Goal: Task Accomplishment & Management: Complete application form

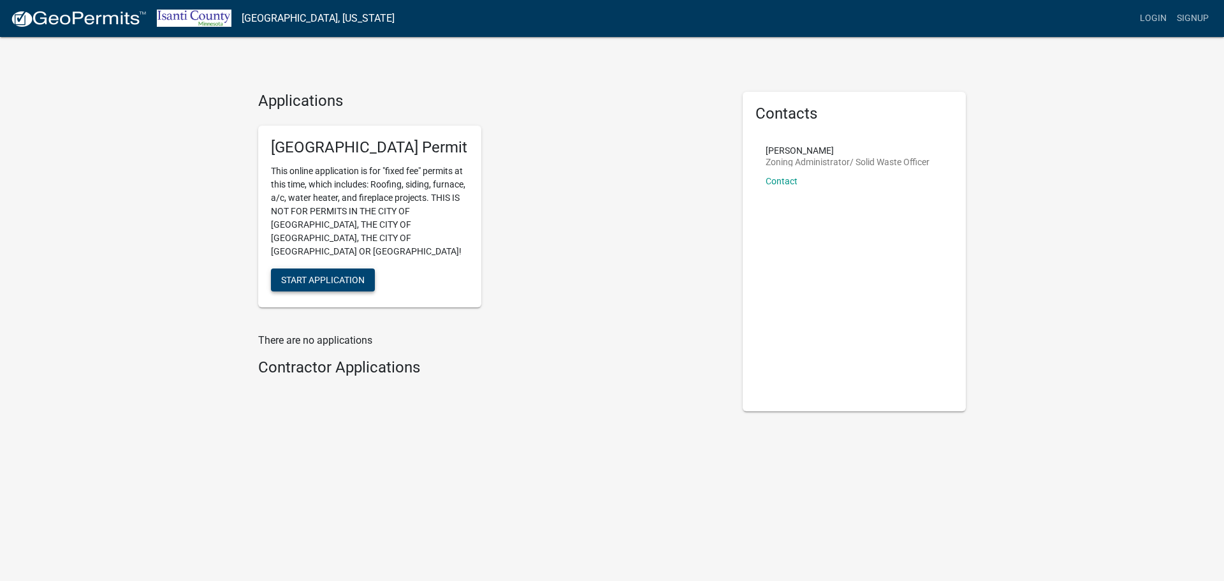
click at [310, 274] on span "Start Application" at bounding box center [322, 279] width 83 height 10
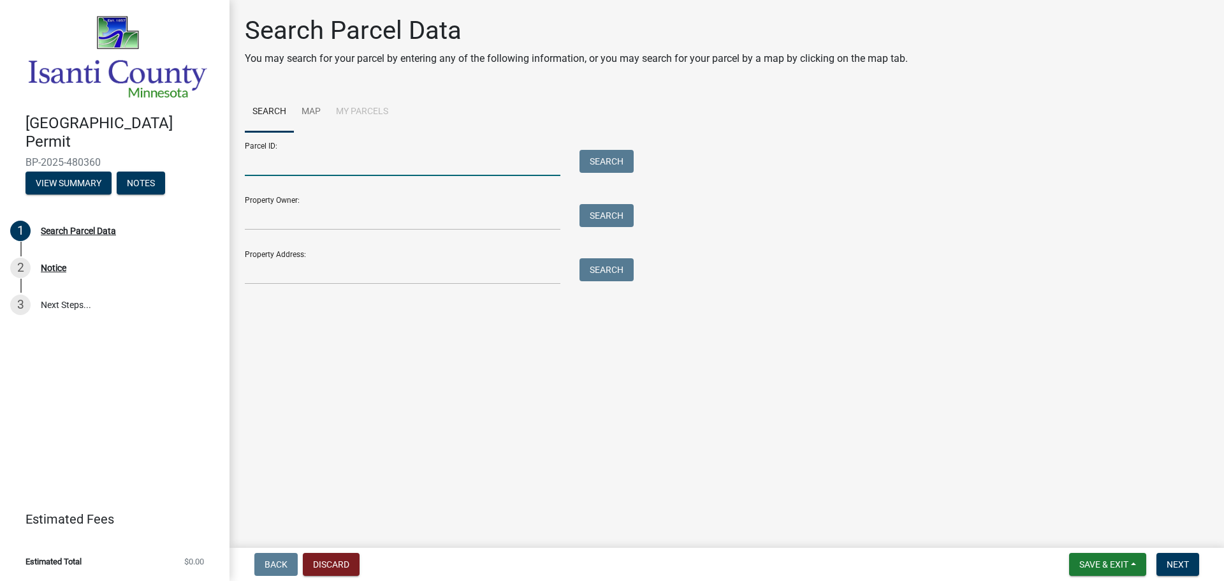
click at [384, 159] on input "Parcel ID:" at bounding box center [402, 163] width 315 height 26
type input "12.174.0030"
click at [612, 151] on button "Search" at bounding box center [606, 161] width 54 height 23
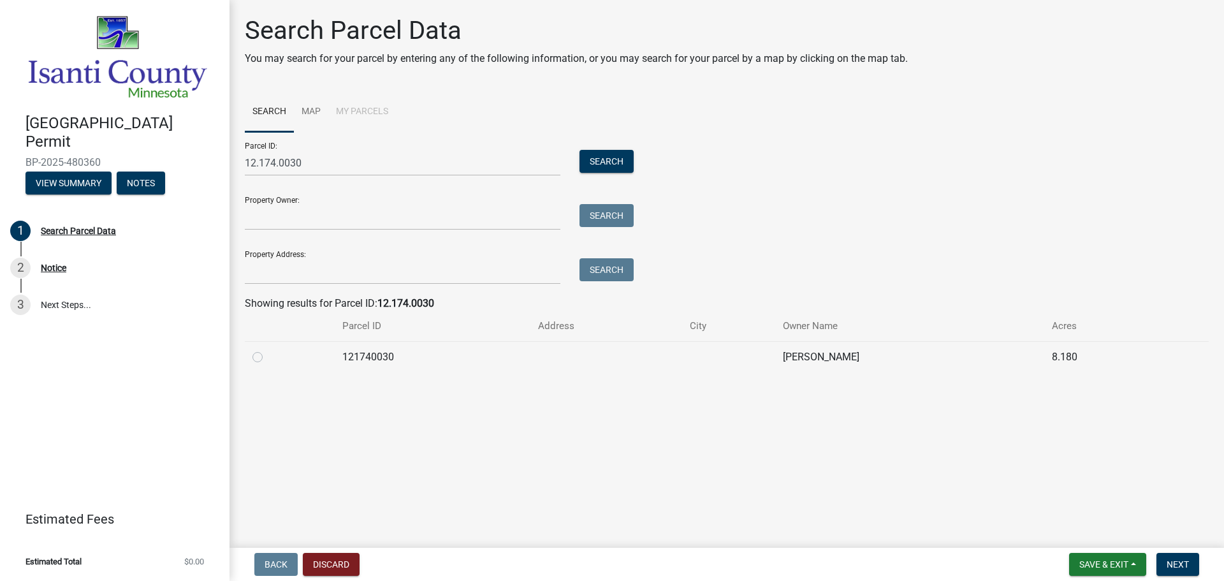
click at [268, 349] on label at bounding box center [268, 349] width 0 height 0
click at [268, 358] on input "radio" at bounding box center [272, 353] width 8 height 8
radio input "true"
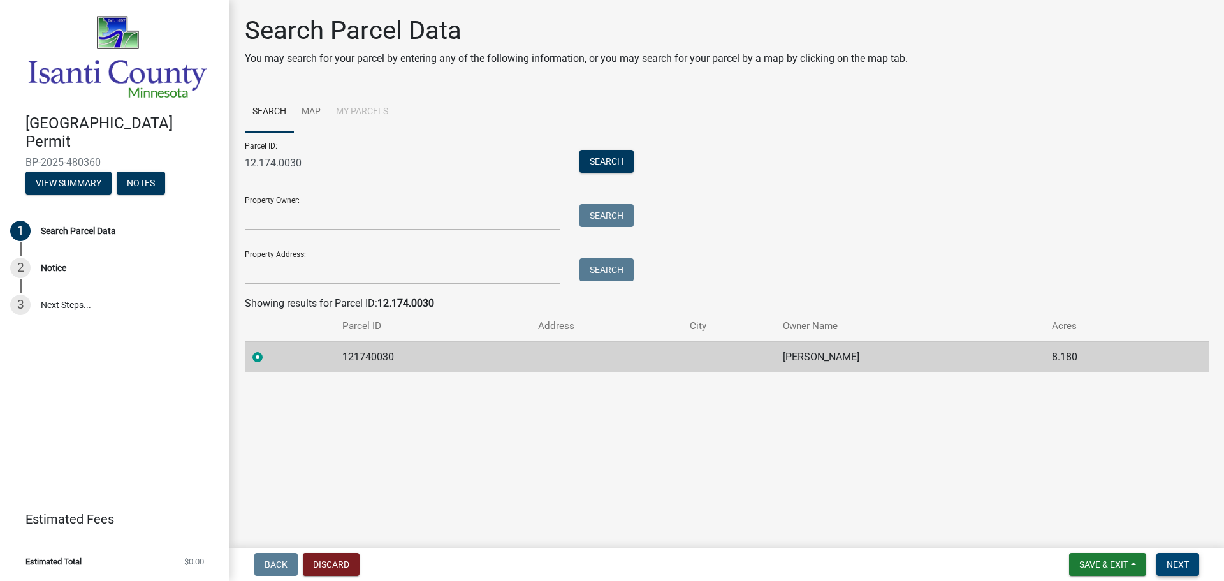
click at [1171, 561] on span "Next" at bounding box center [1177, 564] width 22 height 10
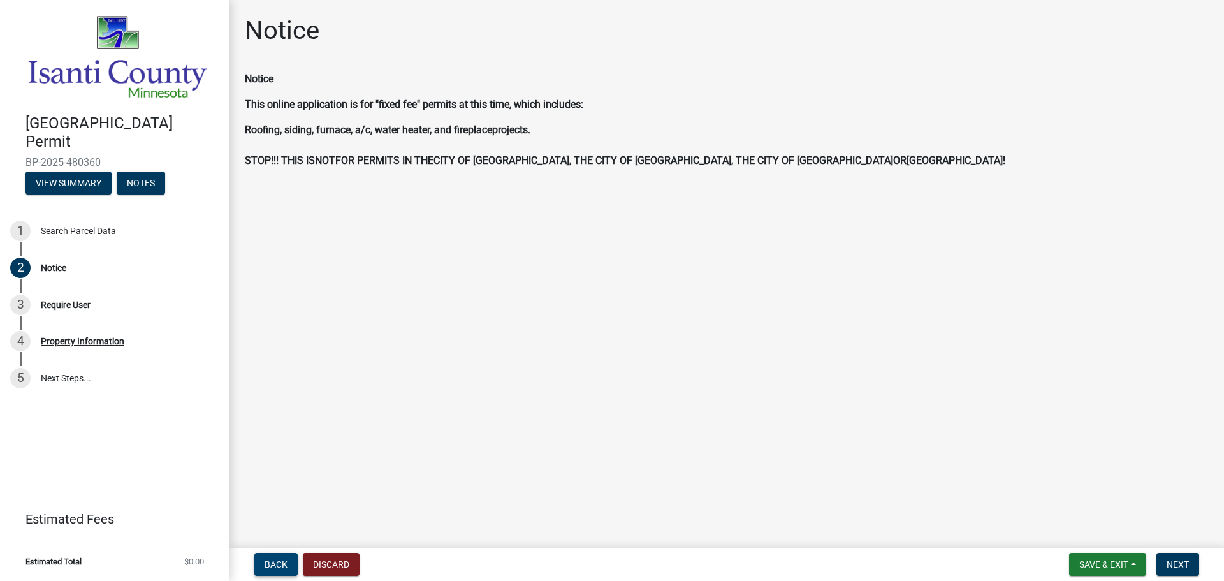
click at [275, 568] on span "Back" at bounding box center [275, 564] width 23 height 10
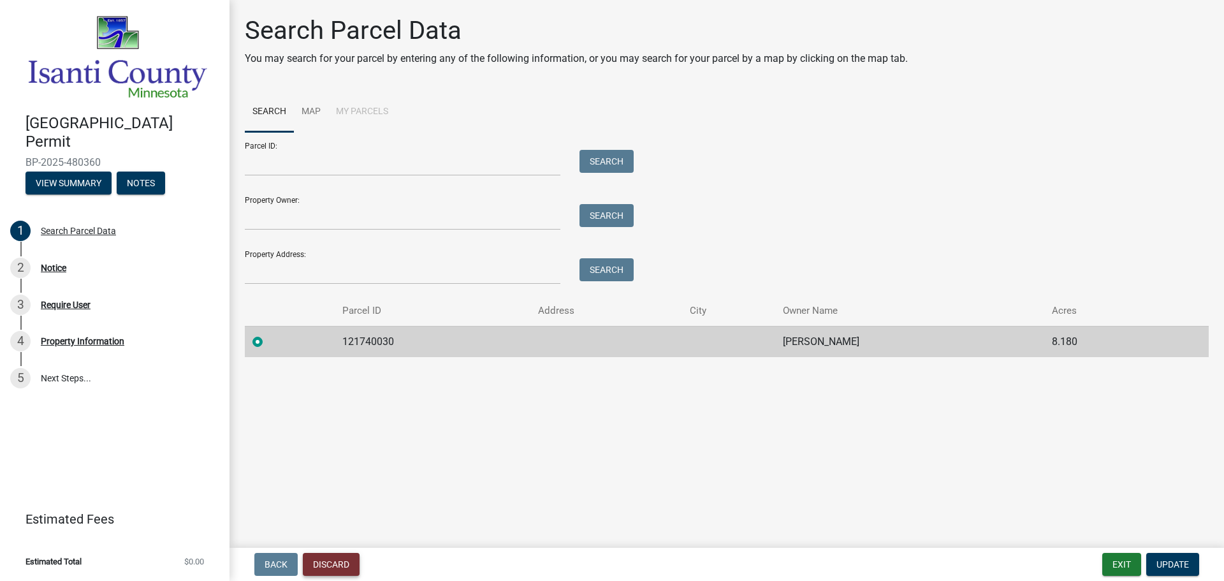
click at [338, 569] on button "Discard" at bounding box center [331, 564] width 57 height 23
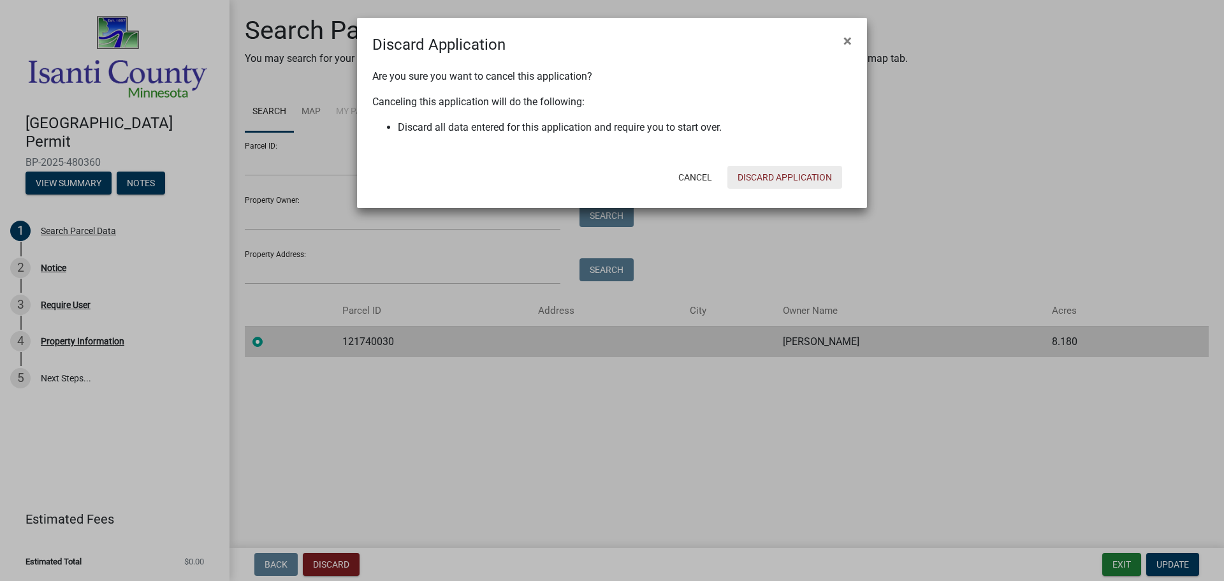
click at [758, 175] on button "Discard Application" at bounding box center [784, 177] width 115 height 23
